Goal: Information Seeking & Learning: Learn about a topic

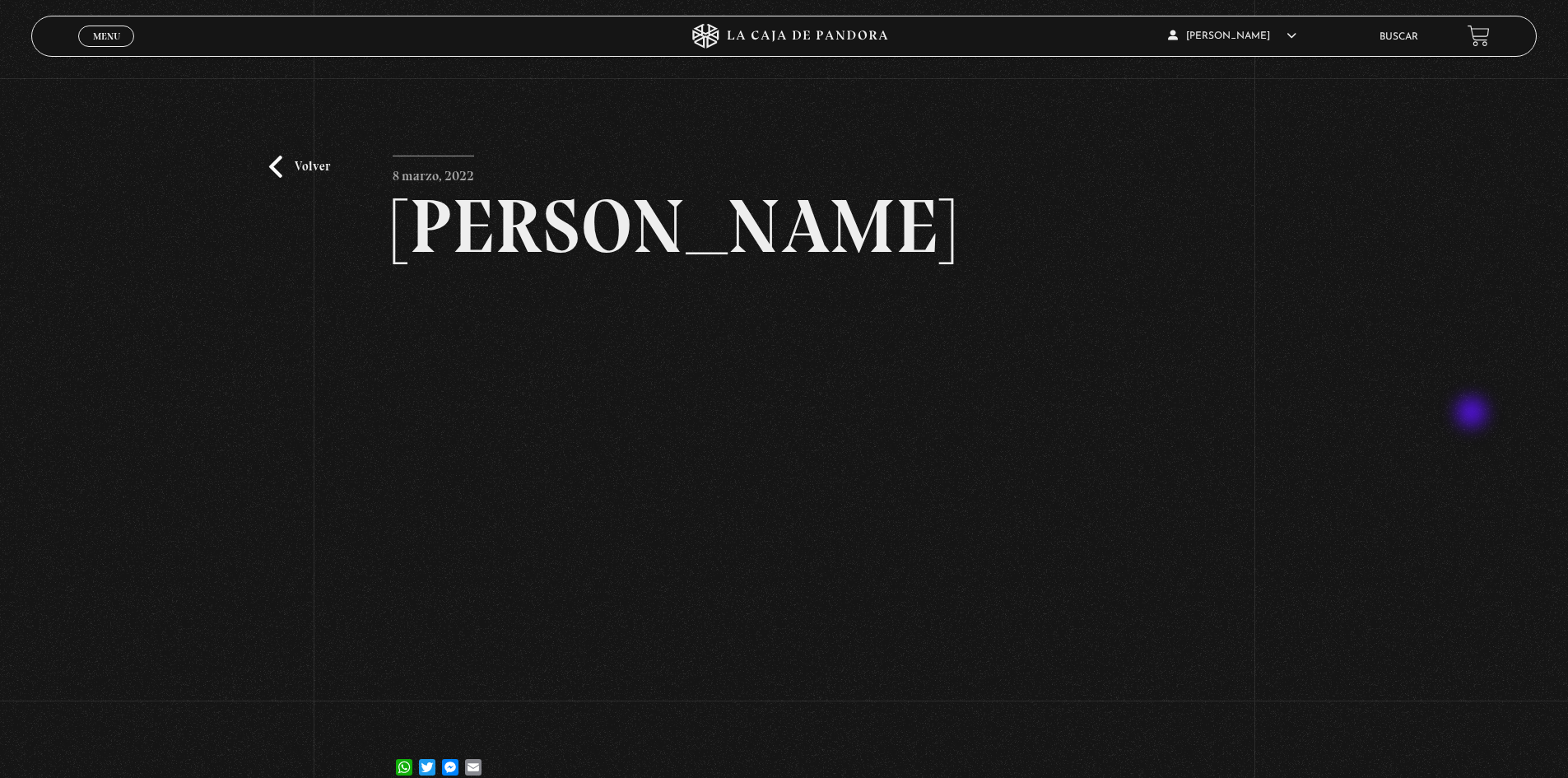
click at [1474, 414] on div "Volver 8 marzo, 2022 [PERSON_NAME] WhatsApp Twitter Messenger Email" at bounding box center [784, 442] width 1568 height 726
click at [274, 164] on link "Volver" at bounding box center [299, 166] width 61 height 22
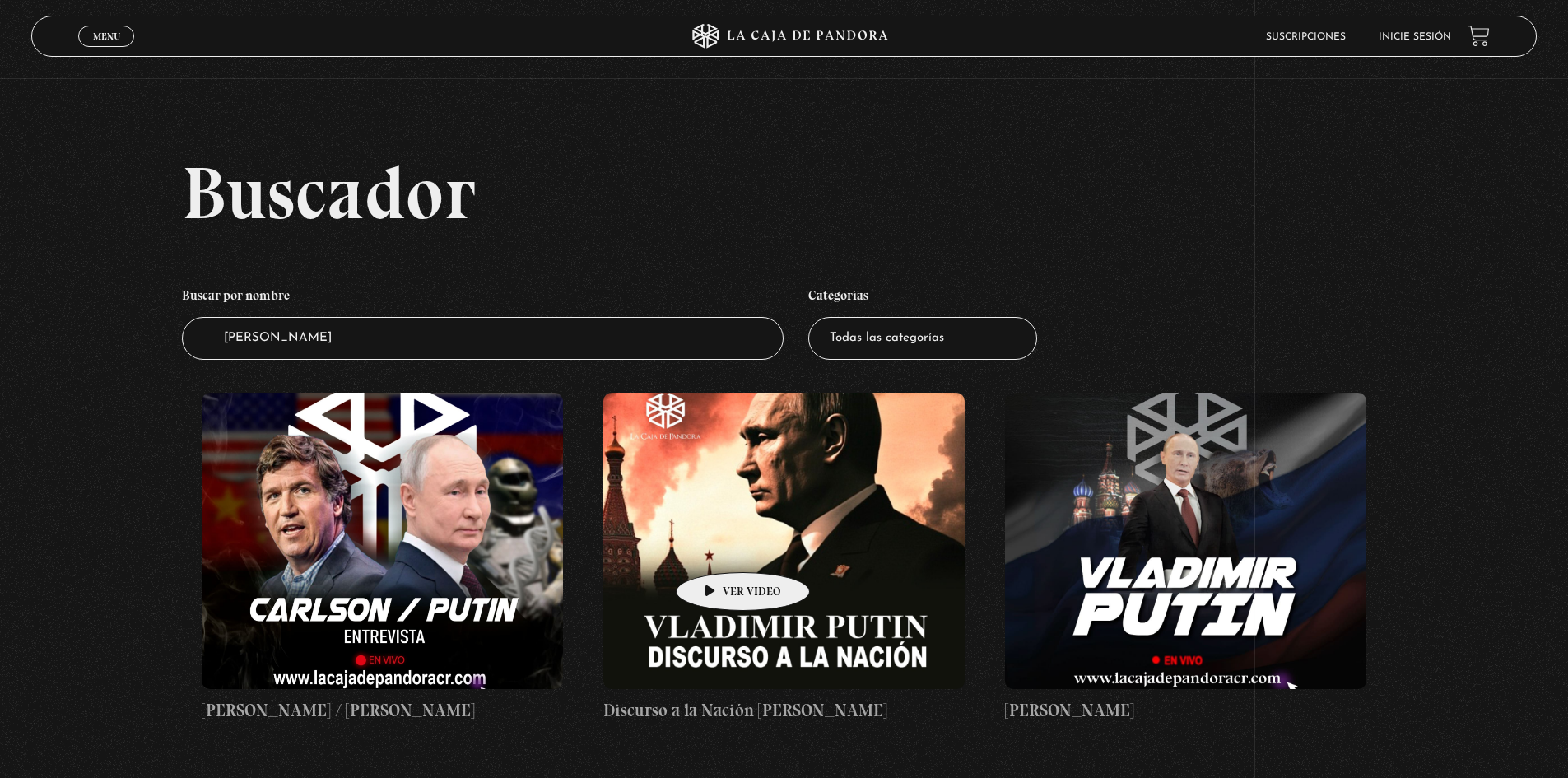
click at [717, 547] on figure at bounding box center [784, 540] width 362 height 296
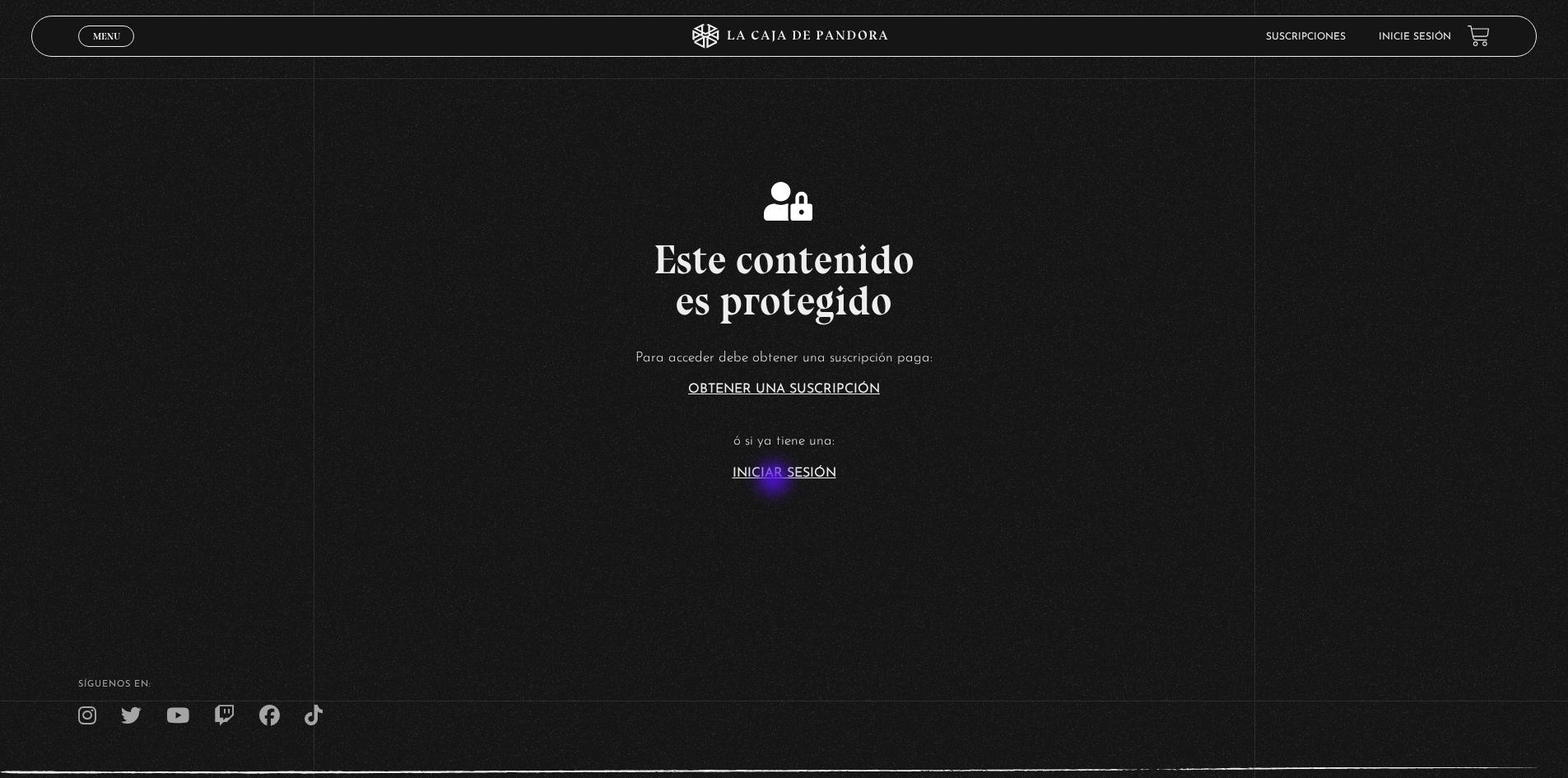
click at [776, 480] on section "Este contenido es protegido Para acceder debe obtener una suscripción paga: Obt…" at bounding box center [784, 311] width 1568 height 622
click at [763, 464] on article "Para acceder debe obtener una suscripción paga: Obtener una suscripción ó si ya…" at bounding box center [784, 413] width 1568 height 135
click at [761, 469] on link "Iniciar Sesión" at bounding box center [784, 473] width 104 height 13
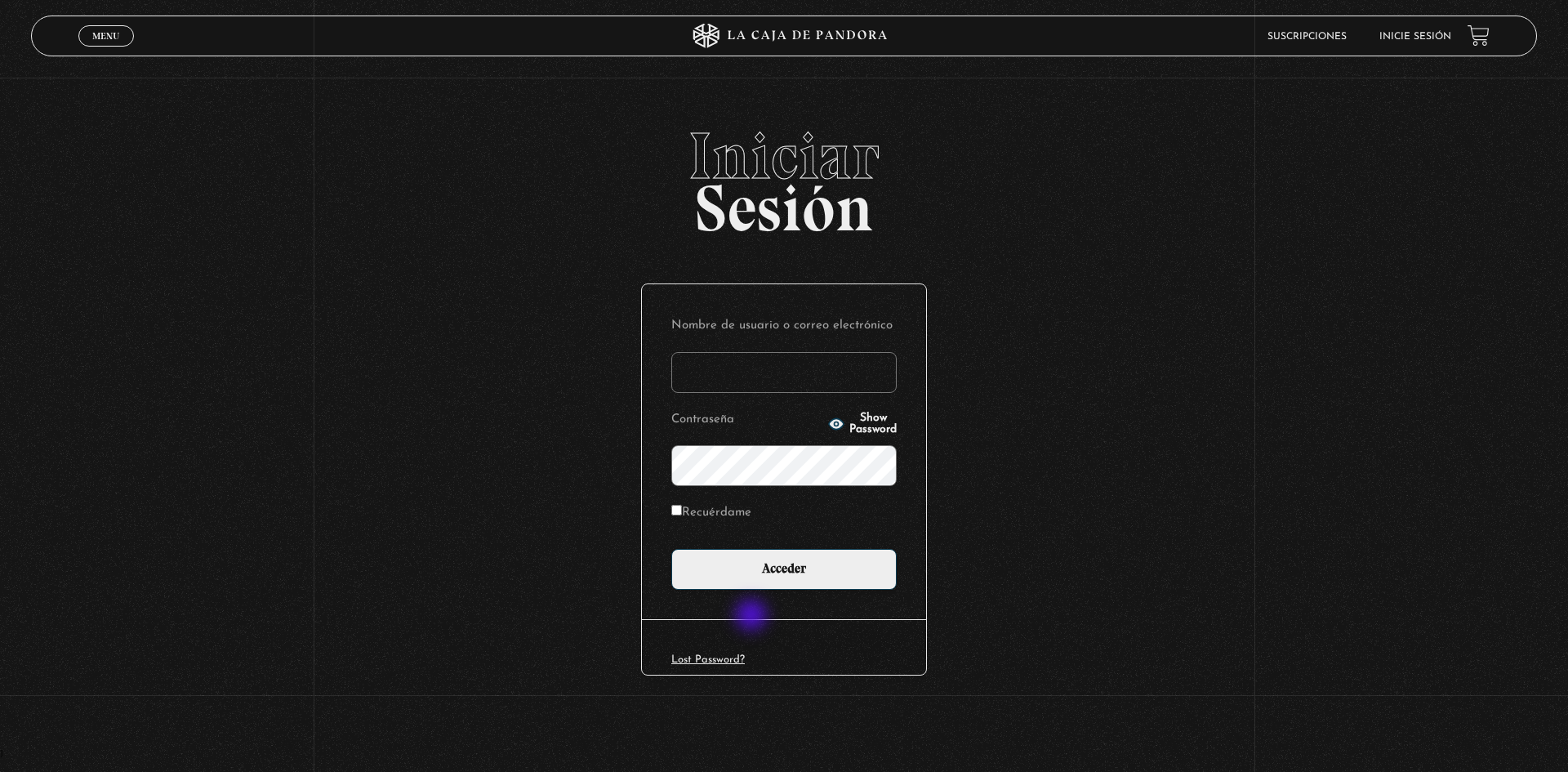
type input "motron"
click at [753, 616] on div "Nombre de usuario o correo electrónico motron Contraseña Show Password Recuérda…" at bounding box center [784, 451] width 284 height 335
click at [742, 584] on input "Acceder" at bounding box center [783, 569] width 225 height 41
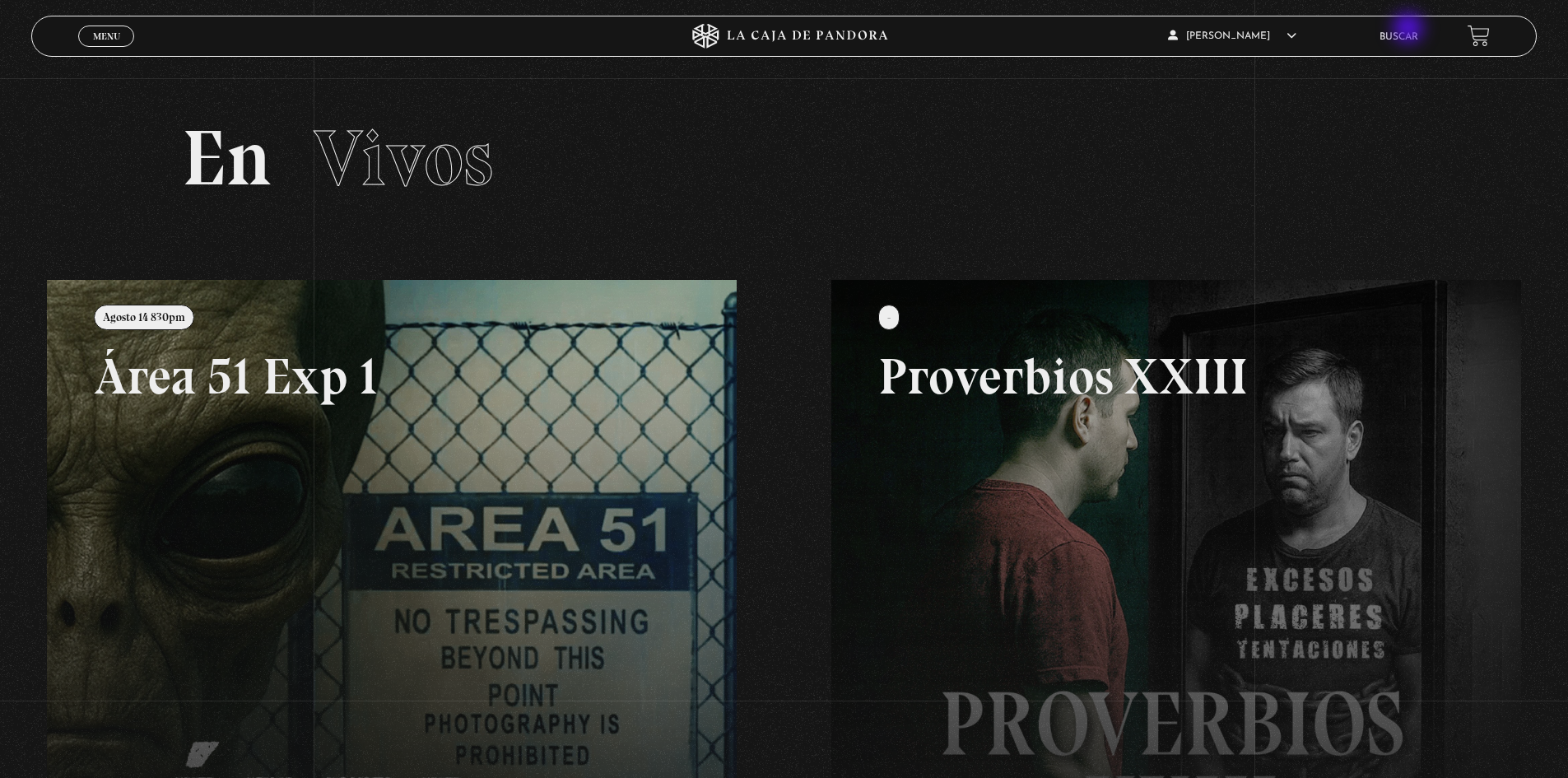
click at [1410, 29] on li "Buscar" at bounding box center [1399, 37] width 39 height 26
click at [1409, 33] on link "Buscar" at bounding box center [1399, 36] width 39 height 9
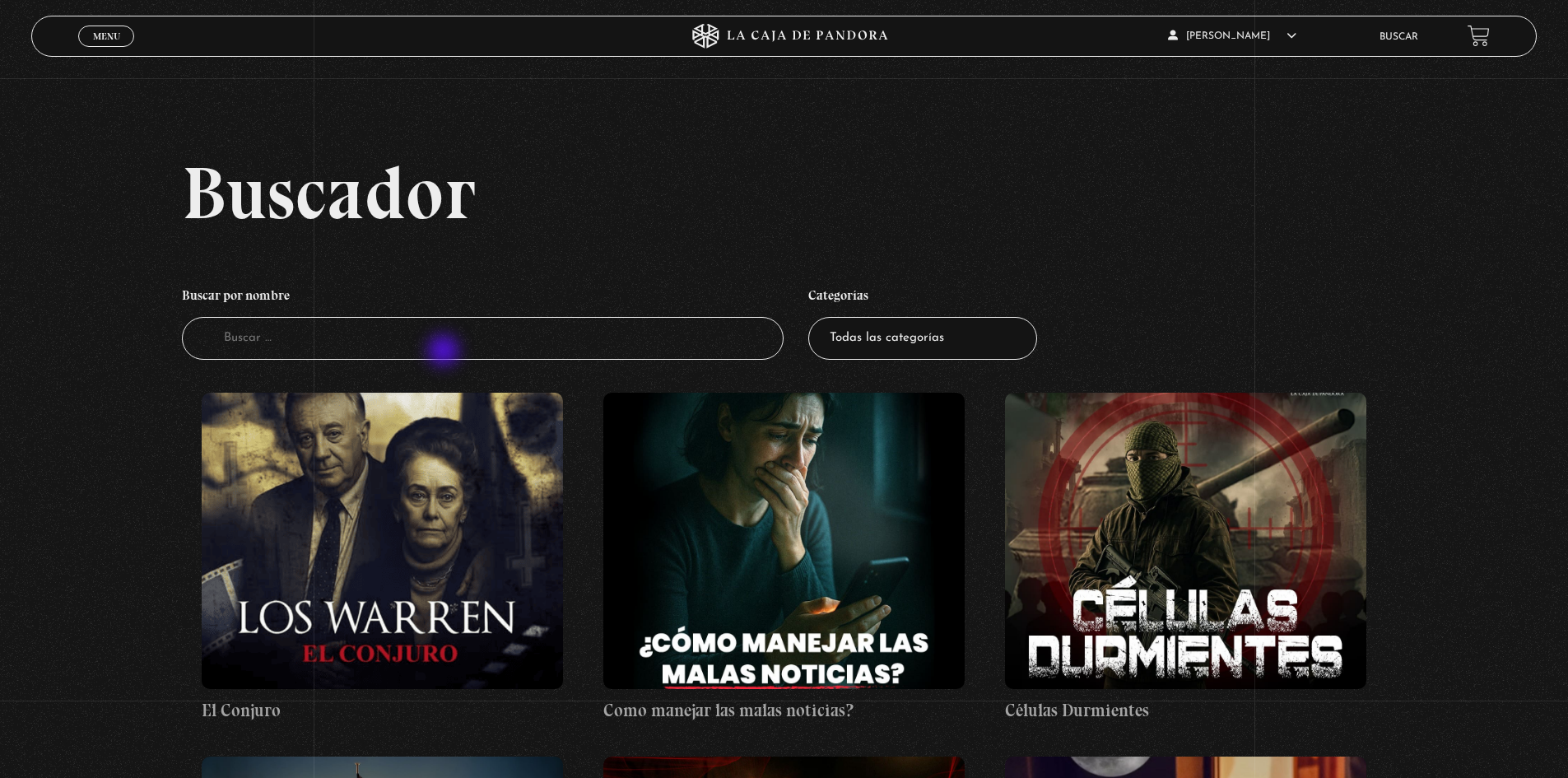
click at [445, 352] on input "Buscador" at bounding box center [483, 338] width 602 height 44
type input "[PERSON_NAME]"
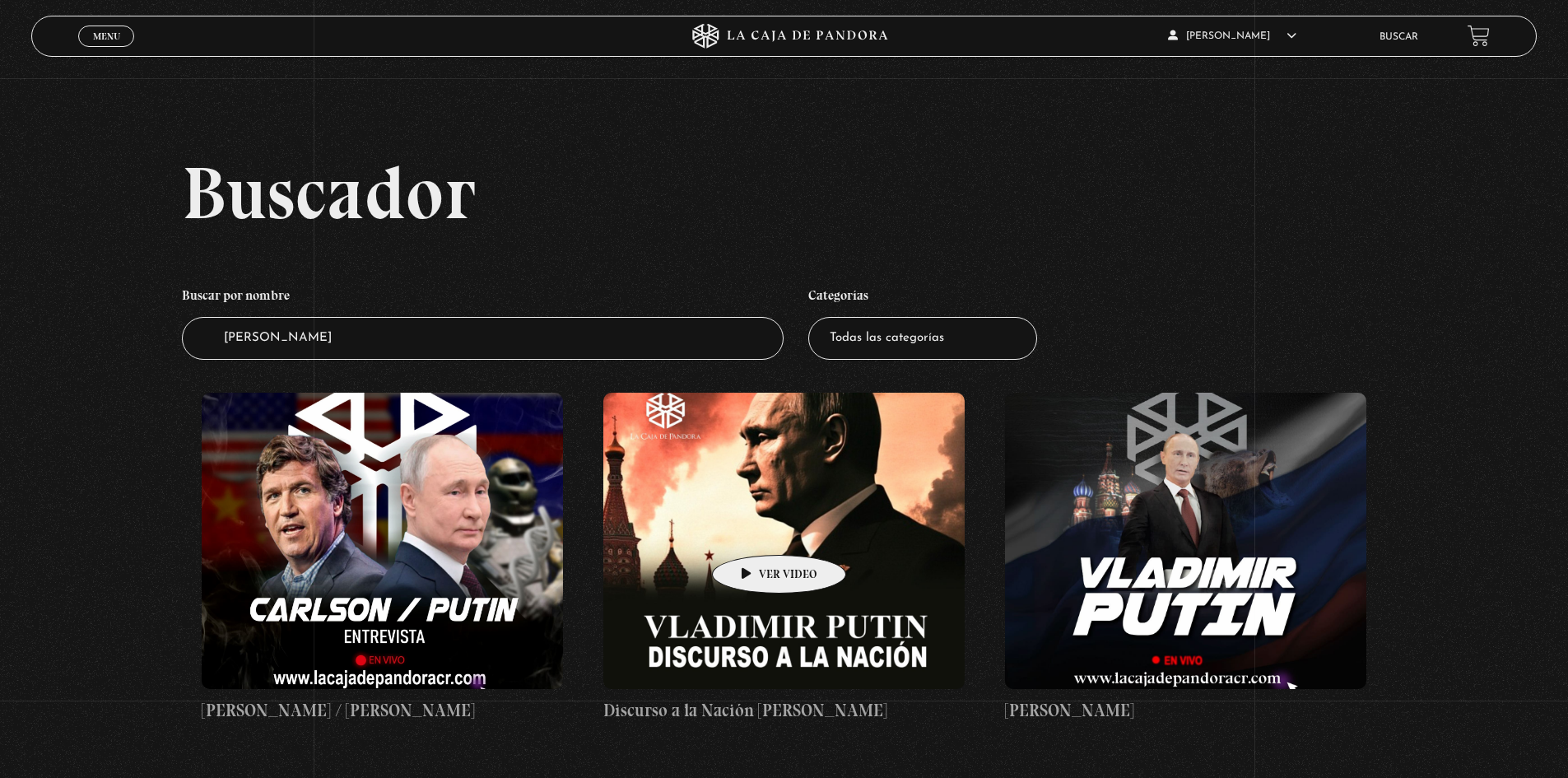
click at [753, 530] on figure at bounding box center [784, 540] width 362 height 296
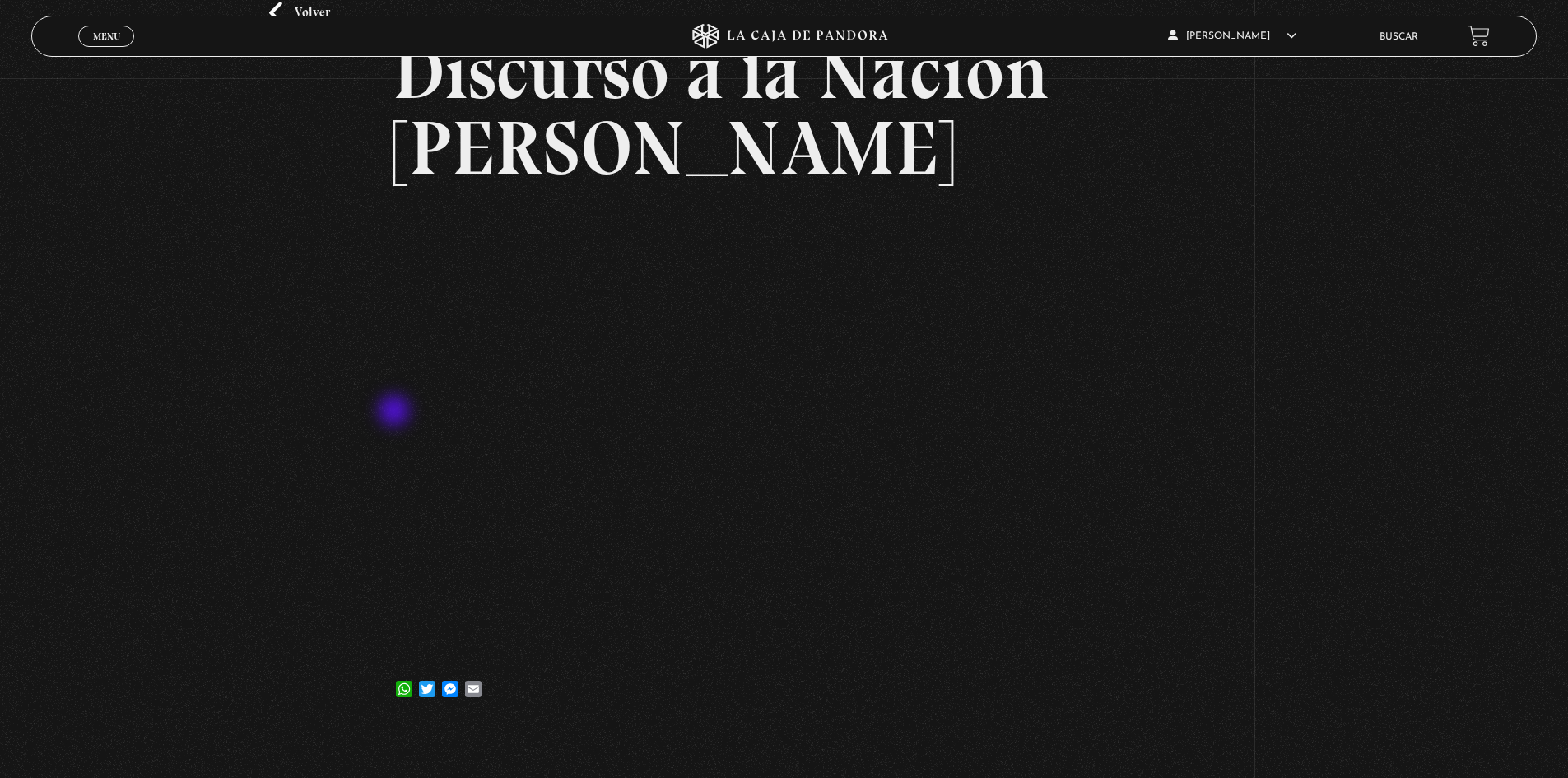
scroll to position [165, 0]
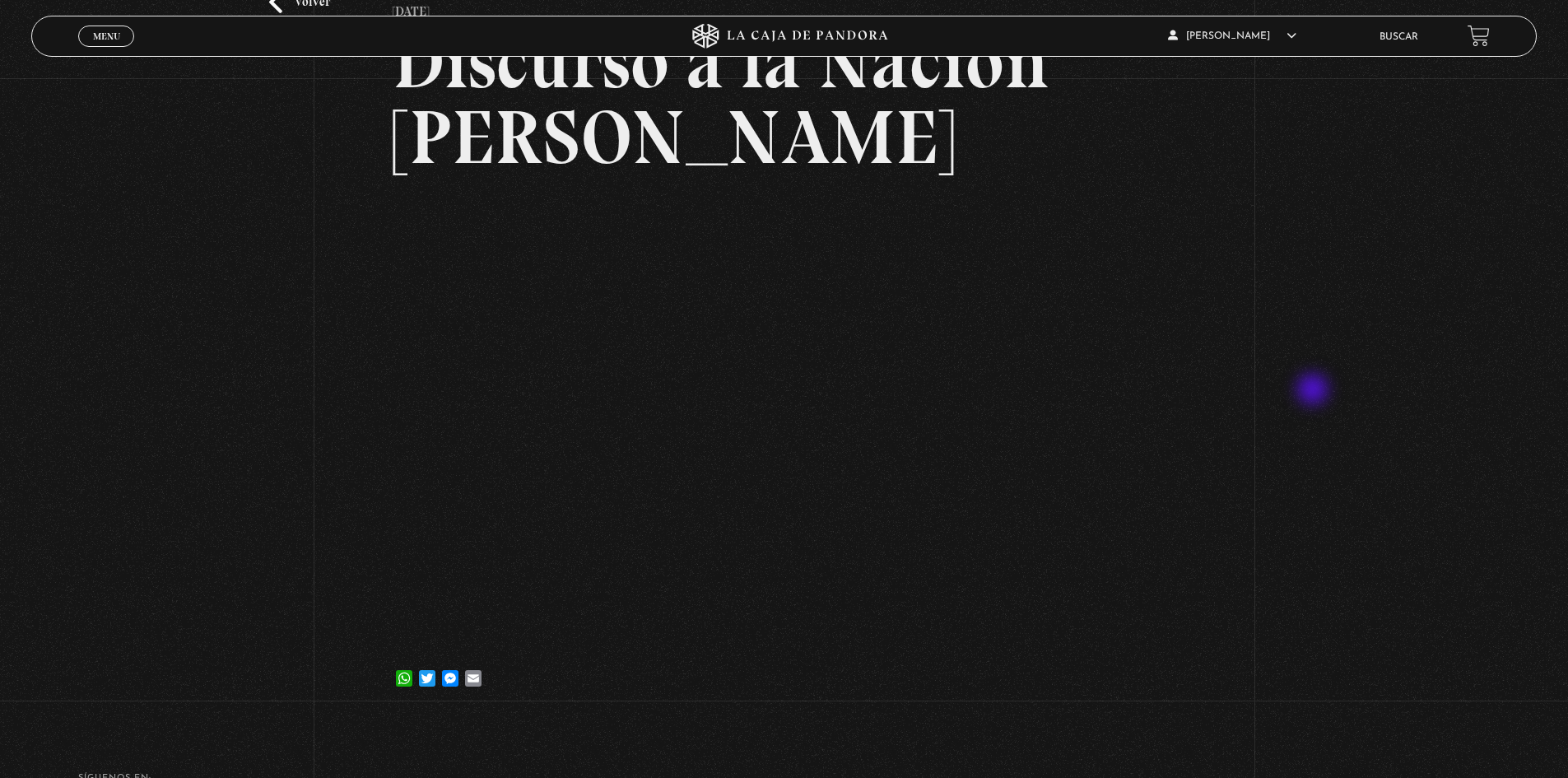
click at [1315, 391] on div "Volver [DATE] Discurso a la Nación [PERSON_NAME] WhatsApp Twitter Messenger Ema…" at bounding box center [784, 315] width 1568 height 802
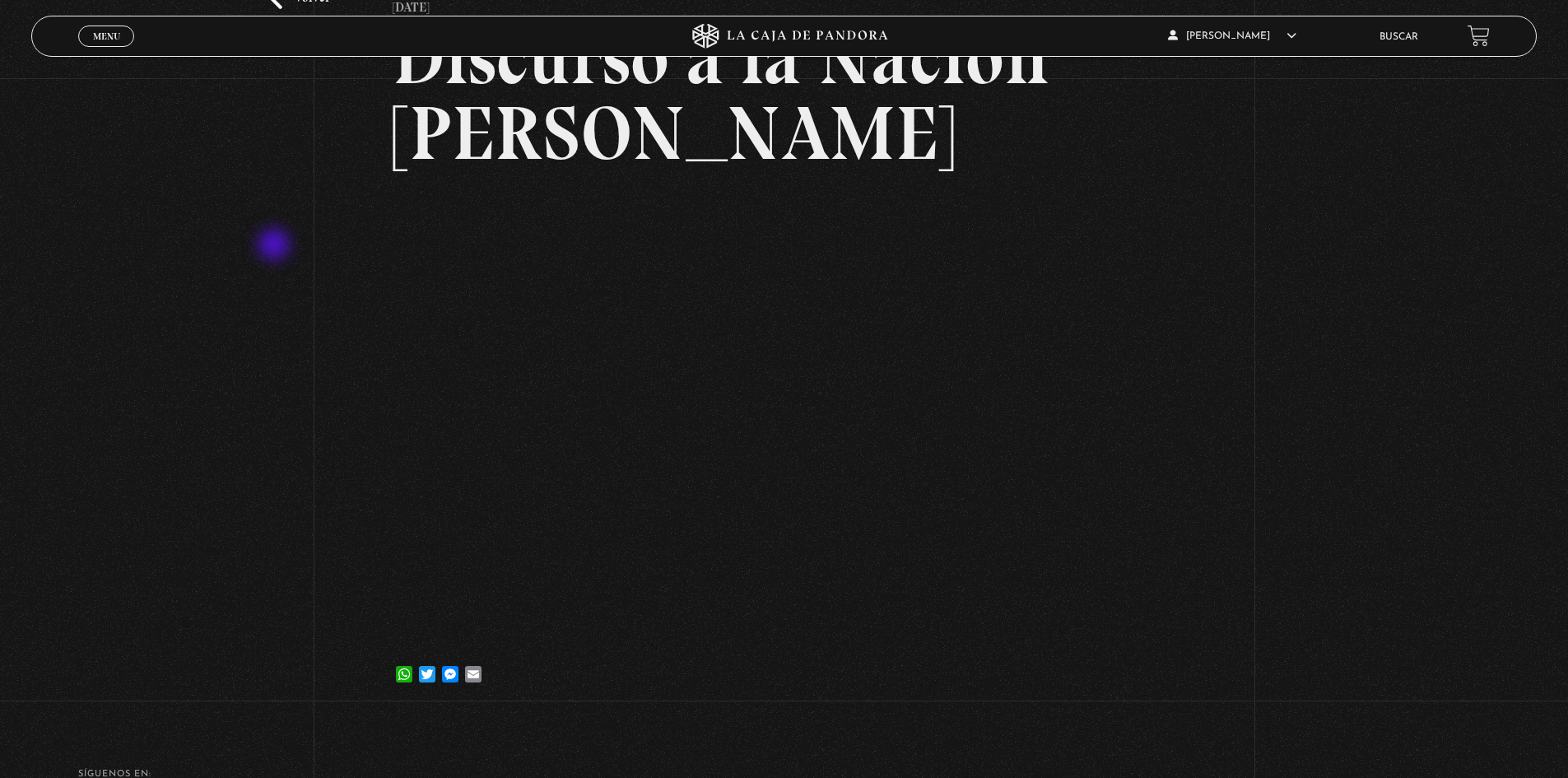
scroll to position [82, 0]
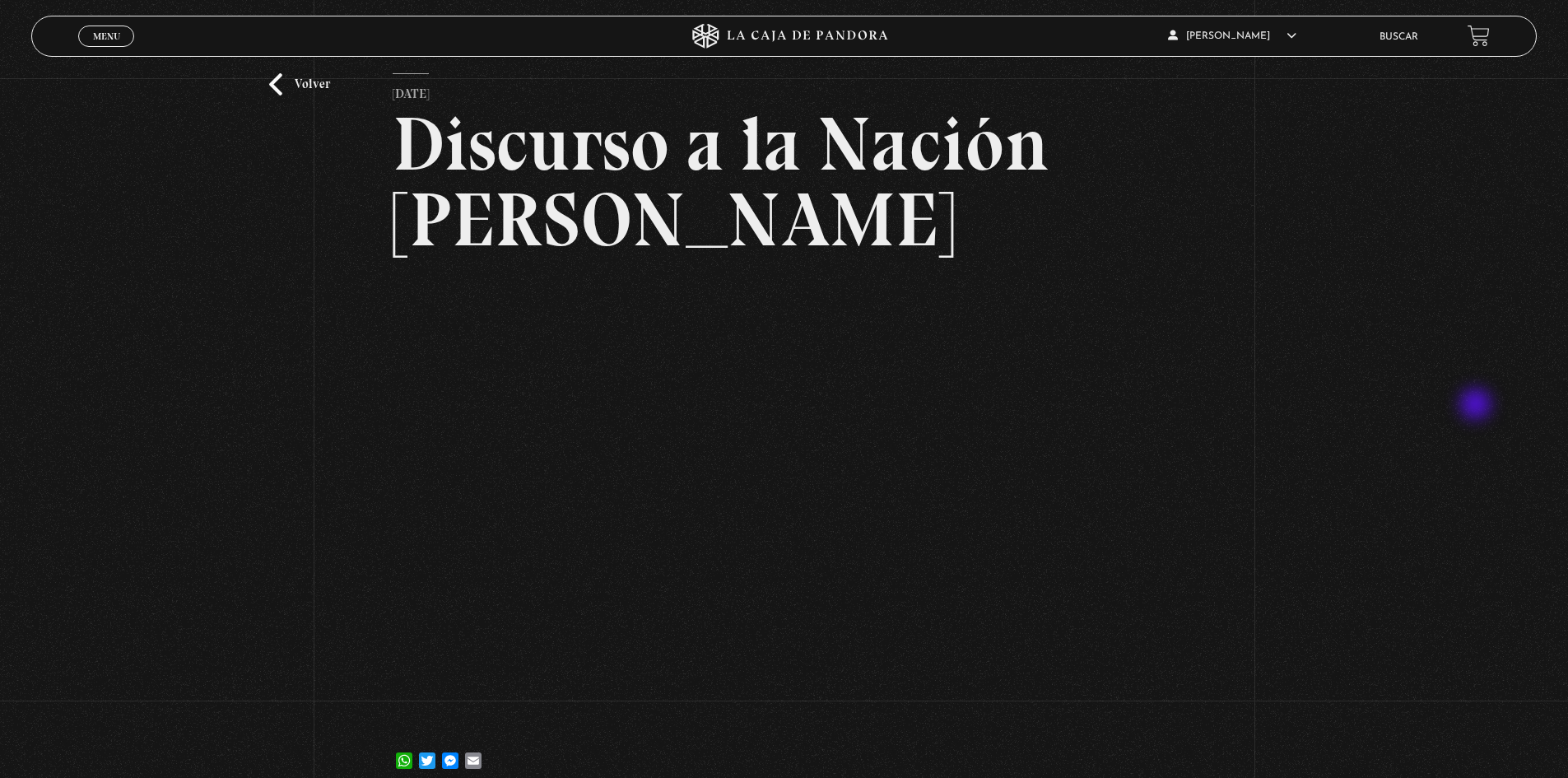
click at [1495, 400] on div "Volver [DATE] Discurso a la Nación [PERSON_NAME] WhatsApp Twitter Messenger Ema…" at bounding box center [784, 397] width 1568 height 802
